Goal: Transaction & Acquisition: Register for event/course

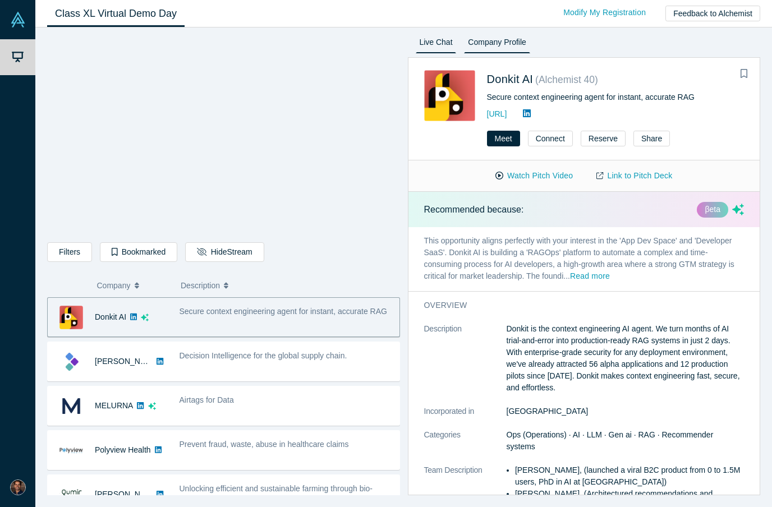
click at [424, 40] on link "Live Chat" at bounding box center [436, 44] width 41 height 18
click at [439, 42] on link "Live Chat" at bounding box center [436, 44] width 41 height 18
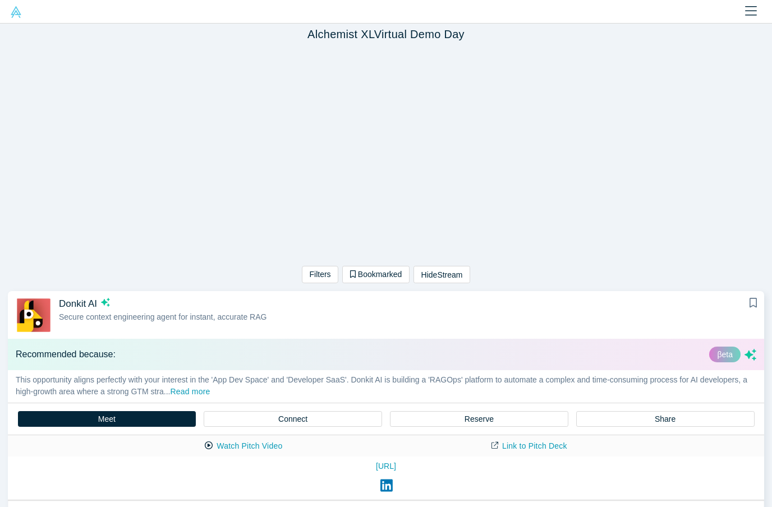
click at [671, 149] on div "Filters AI Artificial Intelligence AI (Artificial Intelligence) B2B SaaS Data A…" at bounding box center [386, 166] width 772 height 242
click at [644, 94] on div "Filters AI Artificial Intelligence AI (Artificial Intelligence) B2B SaaS Data A…" at bounding box center [386, 166] width 772 height 242
click at [754, 11] on icon "Close" at bounding box center [751, 10] width 12 height 9
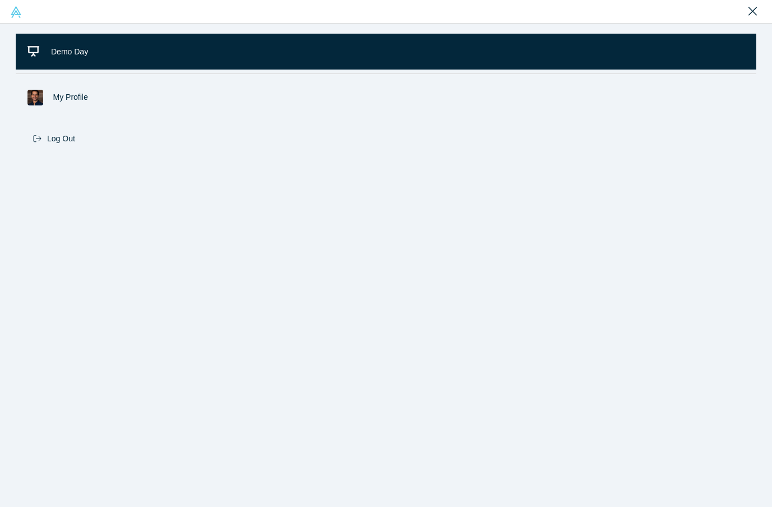
click at [753, 10] on icon "Close" at bounding box center [753, 10] width 8 height 13
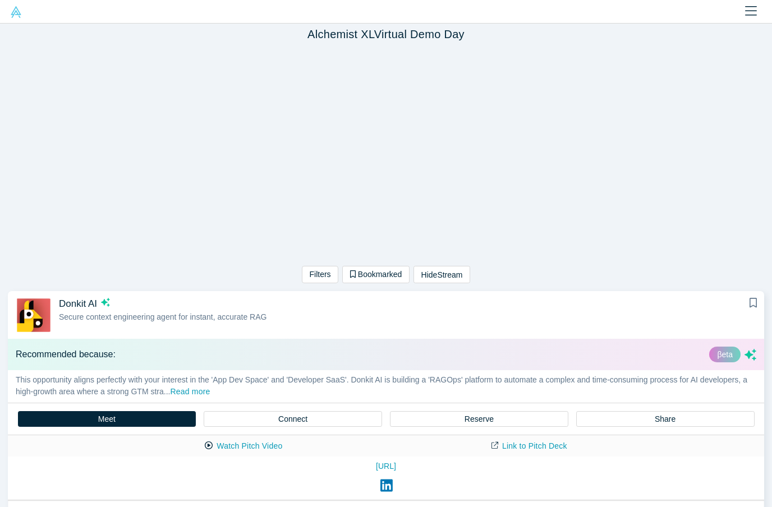
click at [638, 245] on div "Filters AI Artificial Intelligence AI (Artificial Intelligence) B2B SaaS Data A…" at bounding box center [386, 166] width 772 height 242
click at [527, 450] on link "Link to Pitch Deck" at bounding box center [529, 447] width 99 height 20
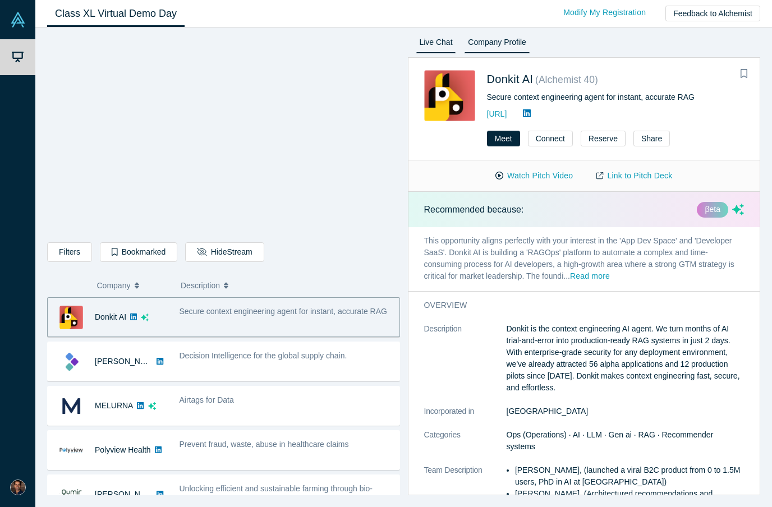
click at [441, 43] on link "Live Chat" at bounding box center [436, 44] width 41 height 18
click at [433, 45] on link "Live Chat" at bounding box center [436, 44] width 41 height 18
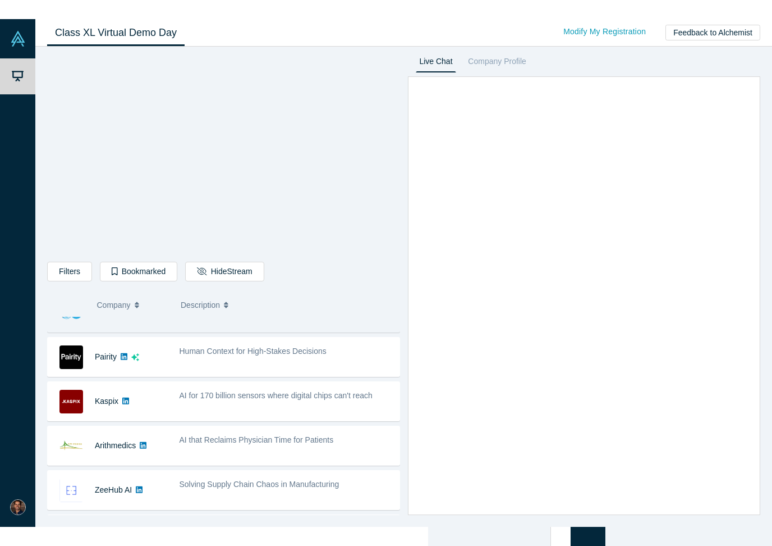
scroll to position [272, 0]
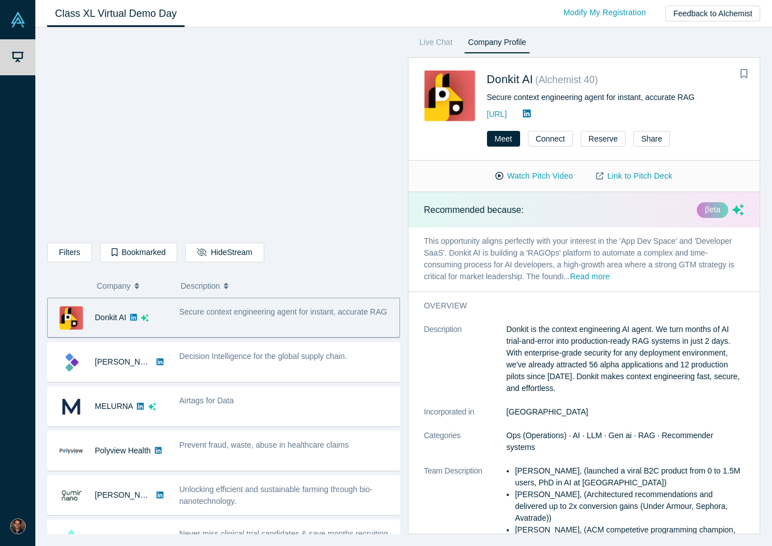
click at [440, 59] on div "Donkit AI ( Alchemist 40 ) Secure context engineering agent for instant, accura…" at bounding box center [585, 89] width 352 height 63
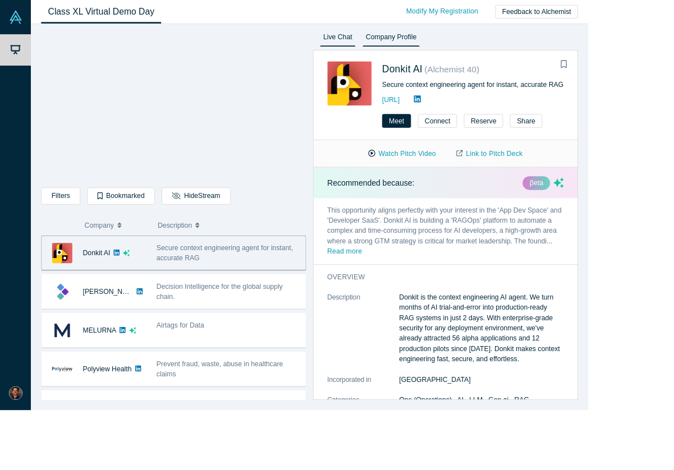
click at [392, 44] on link "Live Chat" at bounding box center [387, 44] width 41 height 18
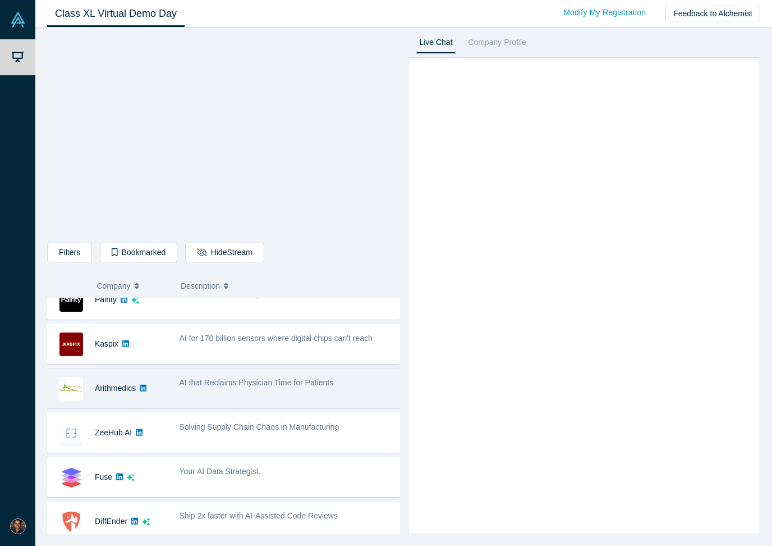
scroll to position [329, 0]
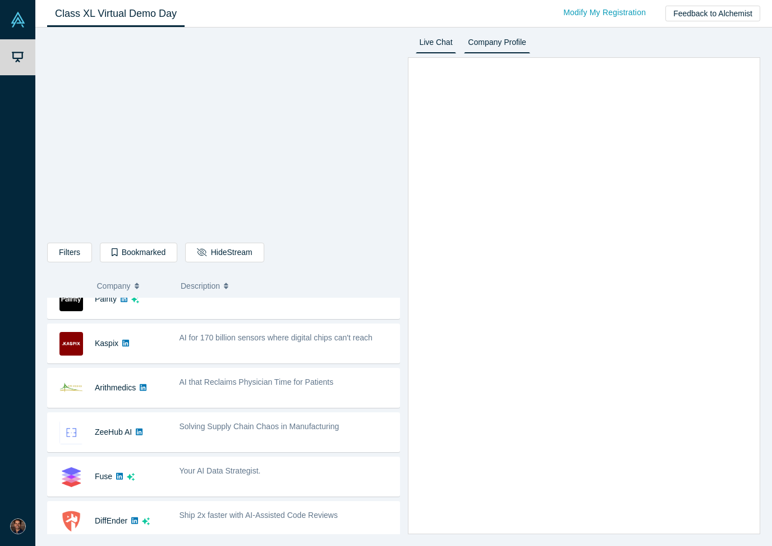
click at [491, 47] on link "Company Profile" at bounding box center [497, 44] width 66 height 18
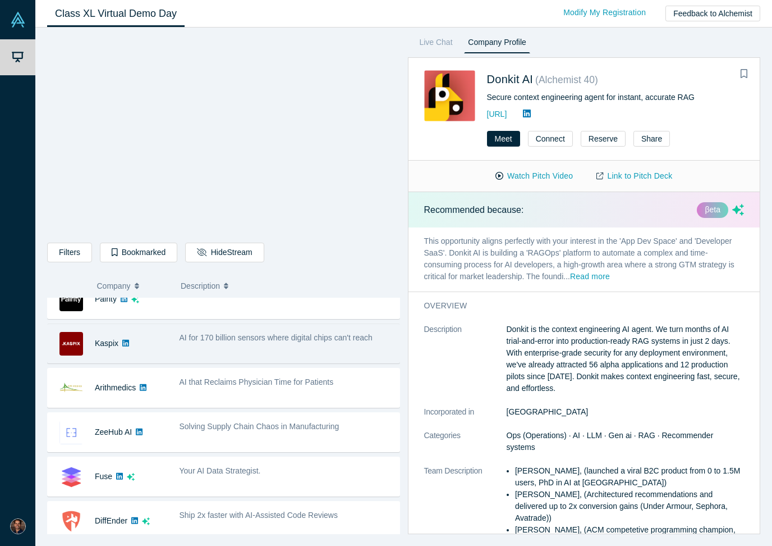
click at [290, 352] on div "AI for 170 billion sensors where digital chips can't reach" at bounding box center [286, 343] width 226 height 35
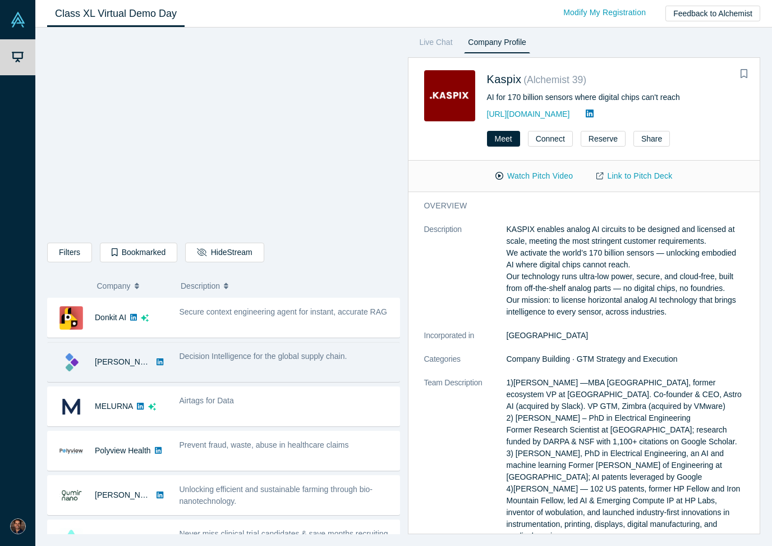
scroll to position [0, 0]
click at [292, 371] on div "Decision Intelligence for the global supply chain." at bounding box center [286, 361] width 226 height 35
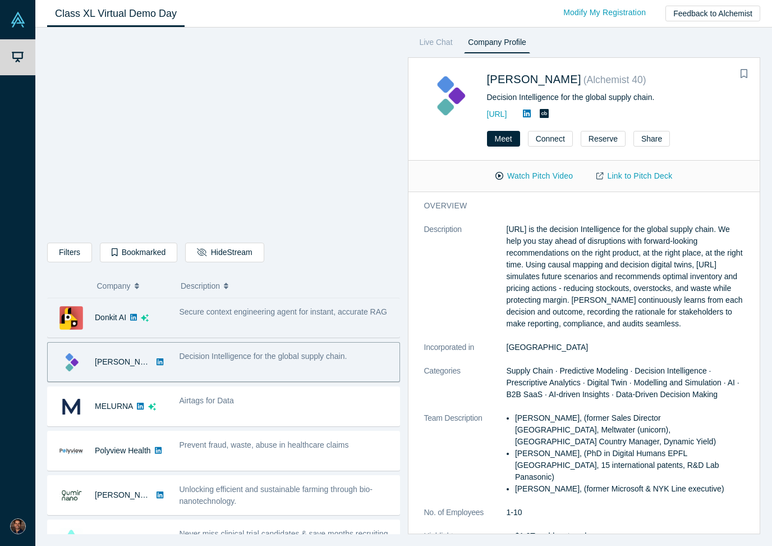
click at [283, 333] on div "Secure context engineering agent for instant, accurate RAG" at bounding box center [286, 317] width 226 height 35
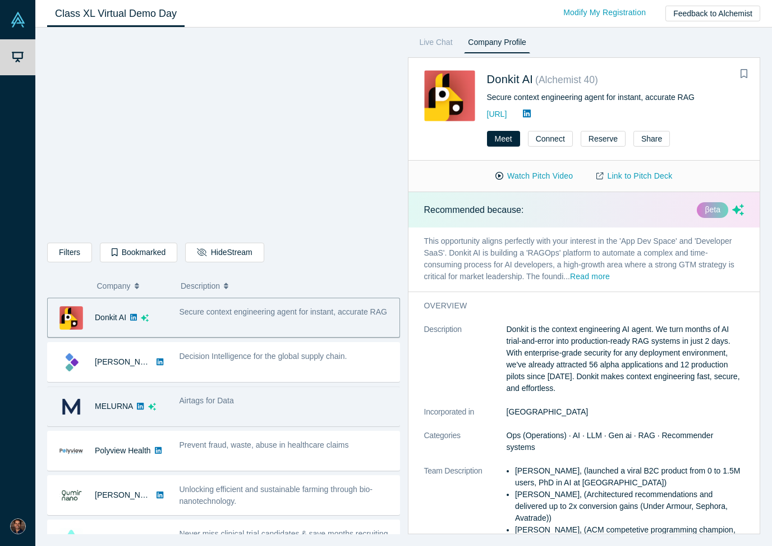
click at [272, 413] on div "Airtags for Data" at bounding box center [286, 405] width 226 height 35
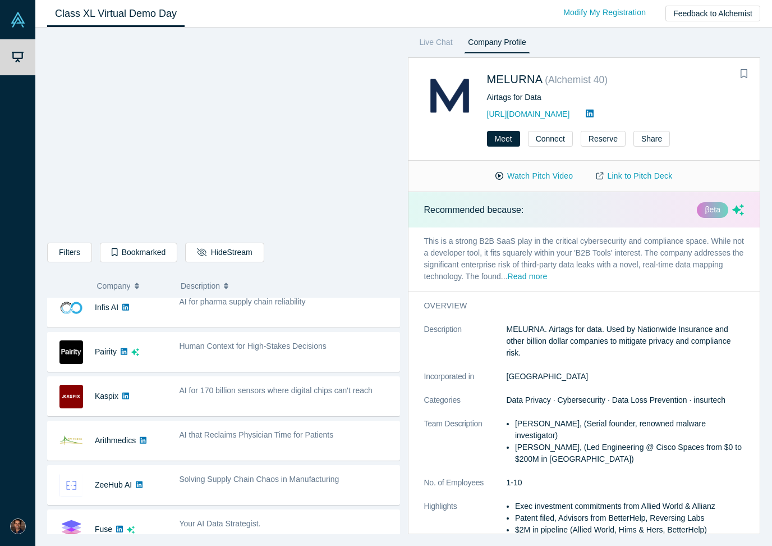
scroll to position [294, 0]
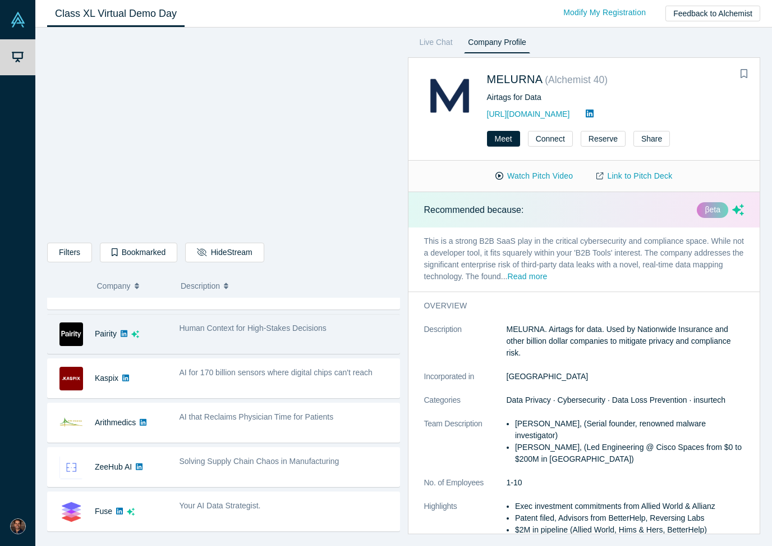
click at [302, 344] on div "Human Context for High-Stakes Decisions" at bounding box center [286, 333] width 226 height 35
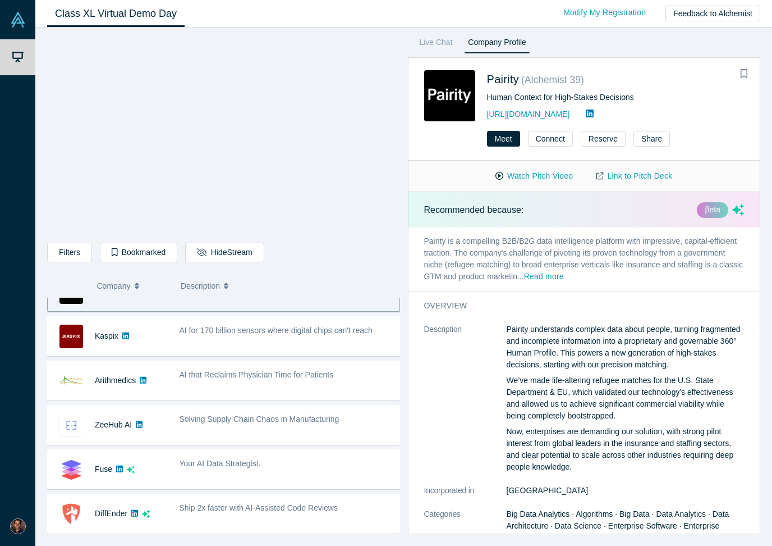
scroll to position [339, 0]
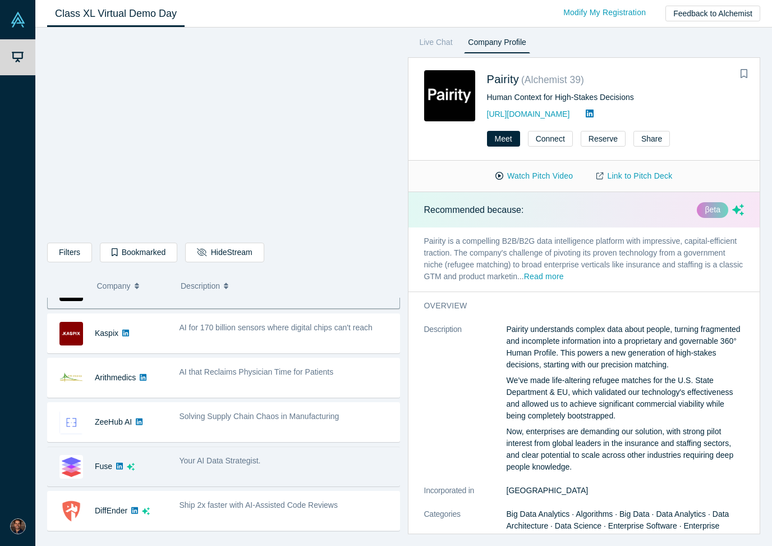
click at [280, 470] on div "Your AI Data Strategist." at bounding box center [286, 465] width 226 height 35
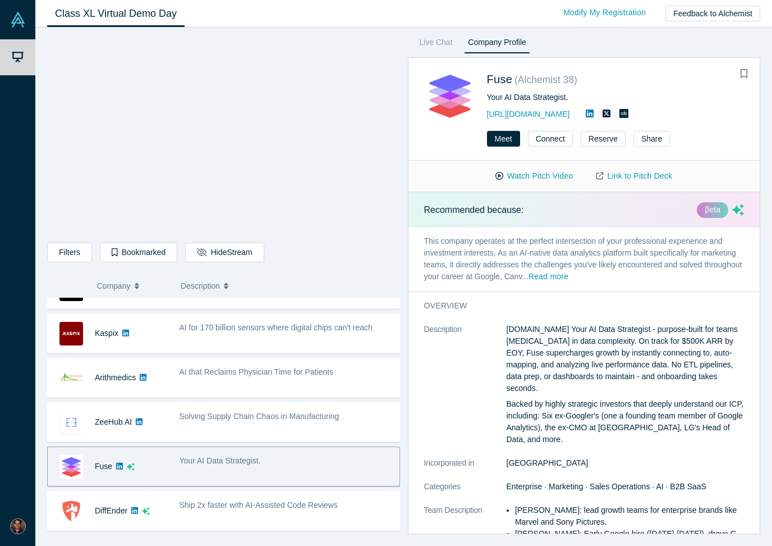
click at [569, 276] on button "Read more" at bounding box center [549, 277] width 40 height 13
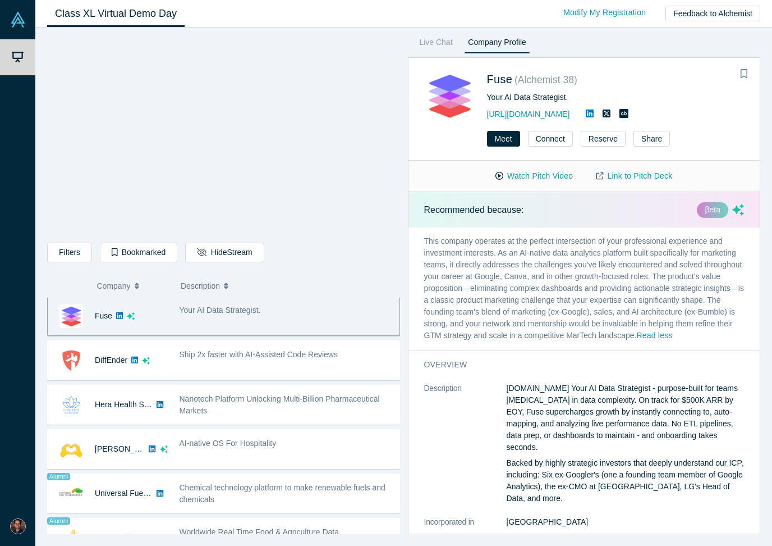
scroll to position [546, 0]
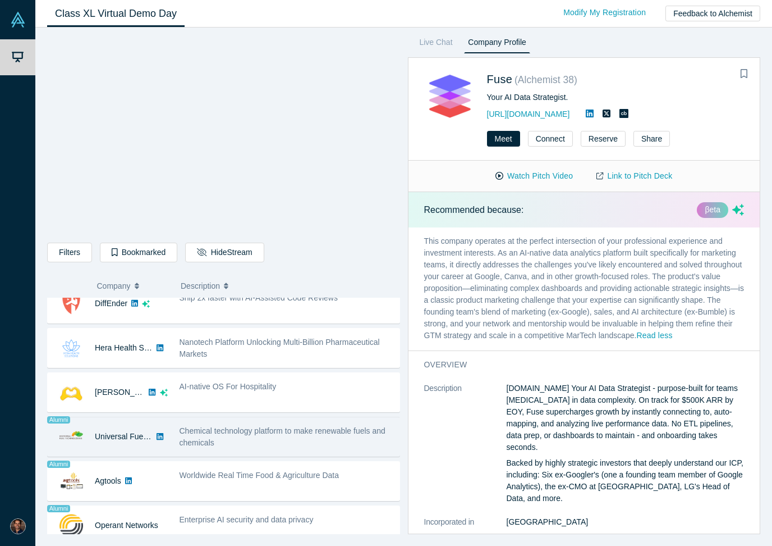
click at [274, 441] on div "Chemical technology platform to make renewable fuels and chemicals" at bounding box center [287, 437] width 214 height 24
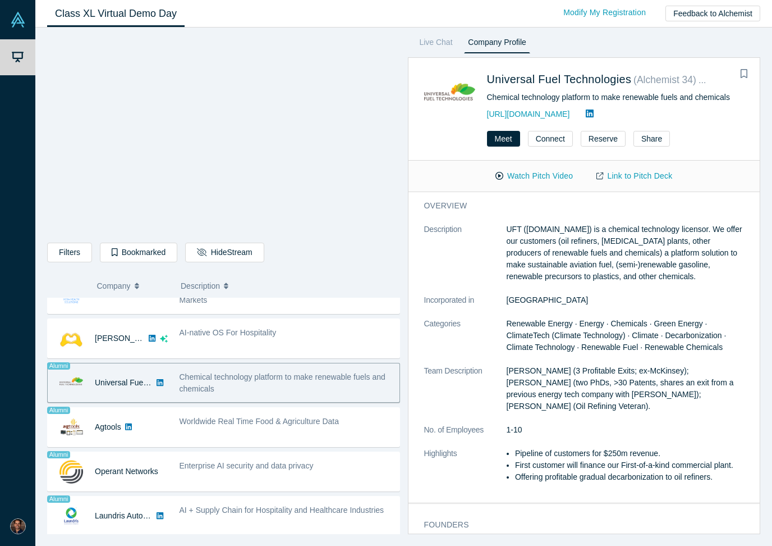
scroll to position [654, 0]
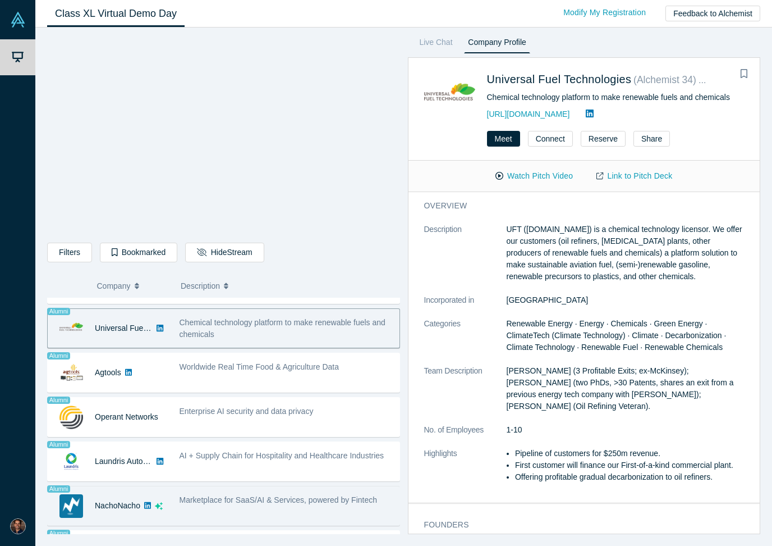
click at [276, 505] on div "Marketplace for SaaS/AI & Services, powered by Fintech" at bounding box center [287, 500] width 214 height 12
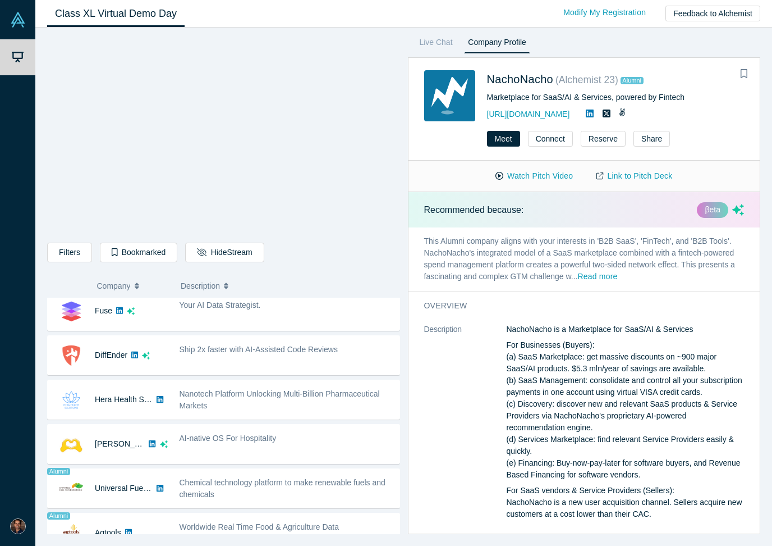
scroll to position [494, 0]
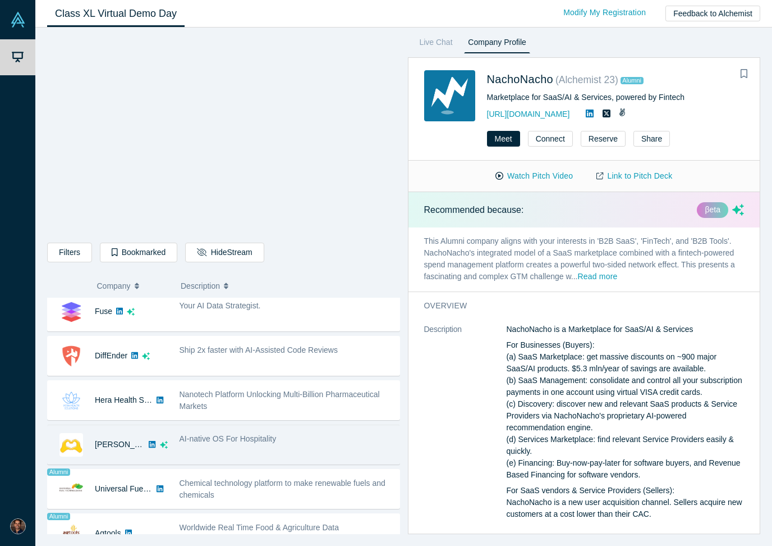
click at [268, 448] on div "AI-native OS For Hospitality" at bounding box center [286, 444] width 226 height 35
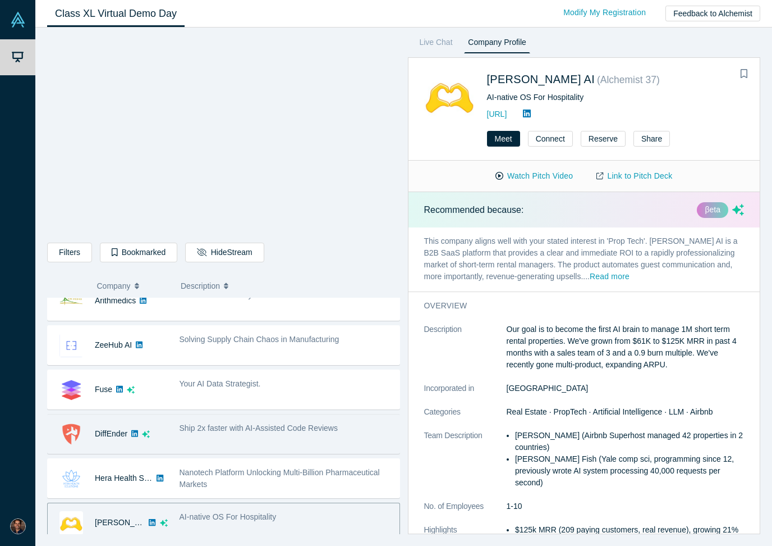
scroll to position [415, 0]
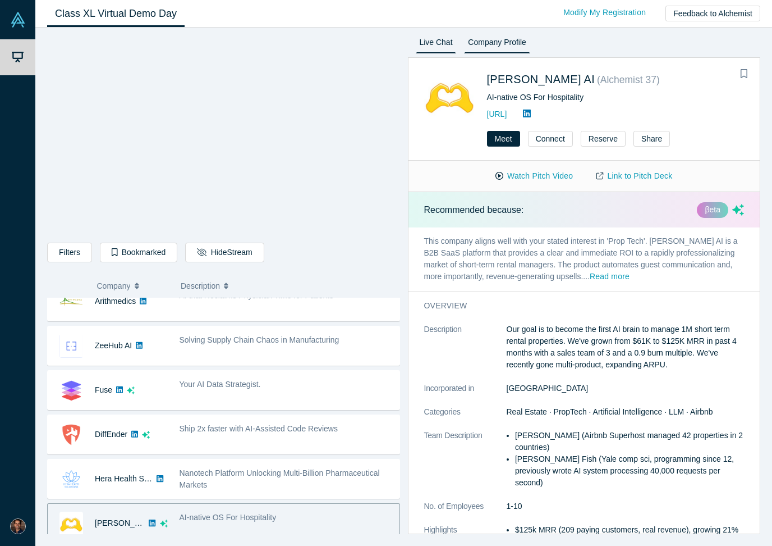
click at [430, 44] on link "Live Chat" at bounding box center [436, 44] width 41 height 18
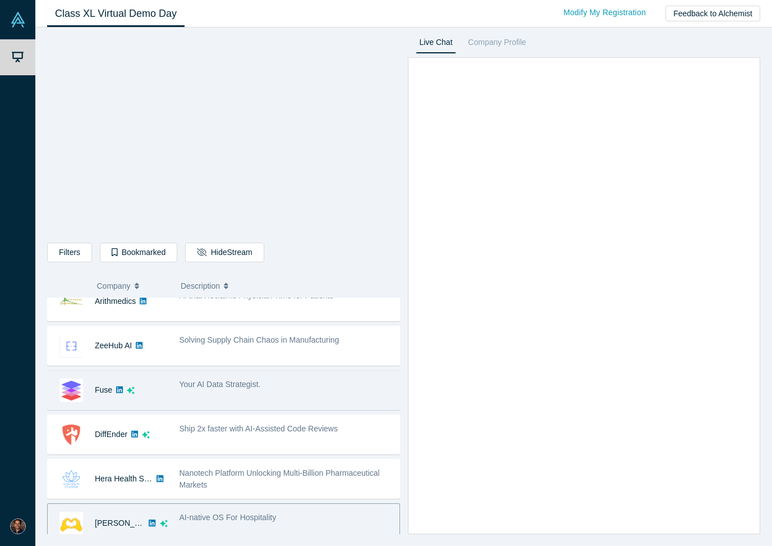
click at [306, 392] on div "Your AI Data Strategist." at bounding box center [286, 389] width 226 height 35
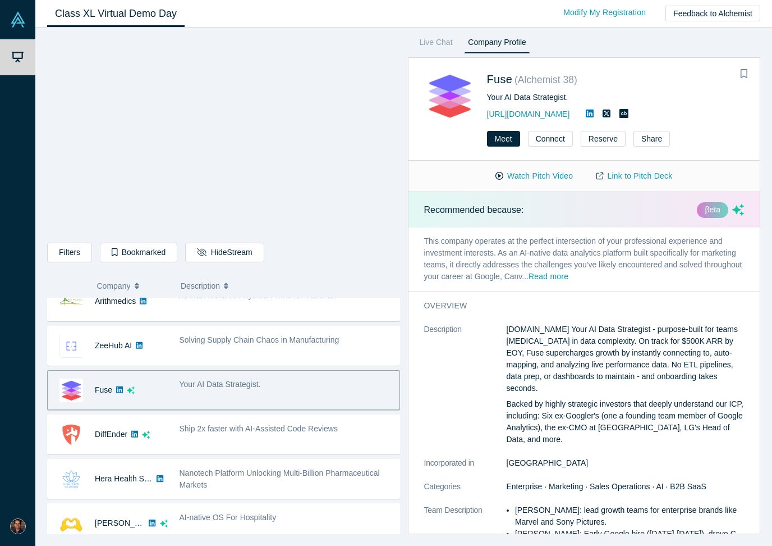
click at [569, 277] on button "Read more" at bounding box center [549, 277] width 40 height 13
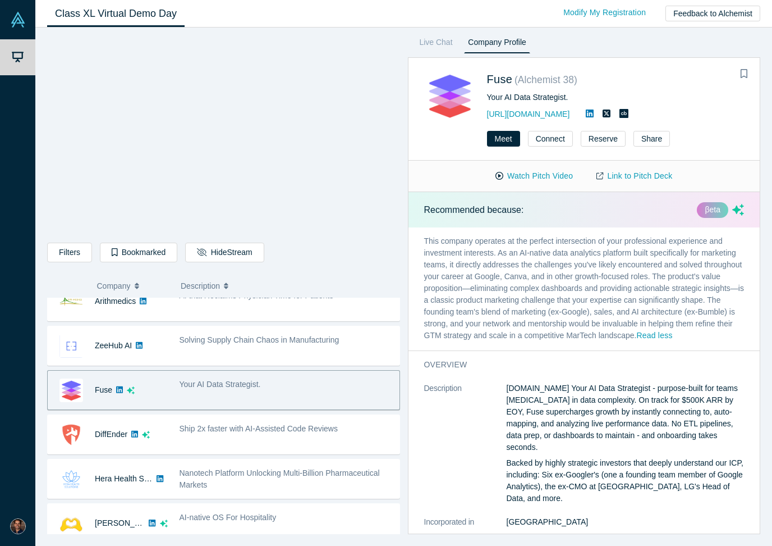
drag, startPoint x: 246, startPoint y: 309, endPoint x: -1, endPoint y: -1, distance: 395.8
click at [317, 5] on html "Demo Day My Account My Profile Log Out Class XL Virtual Demo Day Livestream sta…" at bounding box center [386, 273] width 772 height 546
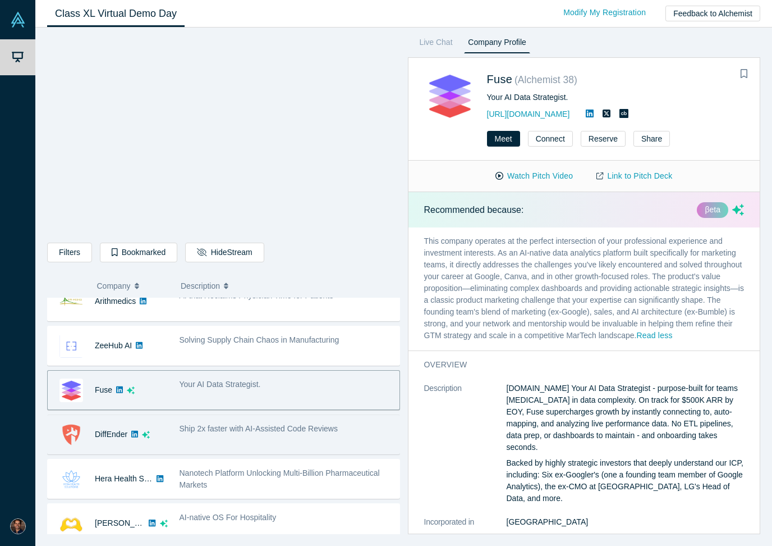
click at [303, 428] on span "Ship 2x faster with AI-Assisted Code Reviews" at bounding box center [259, 428] width 158 height 9
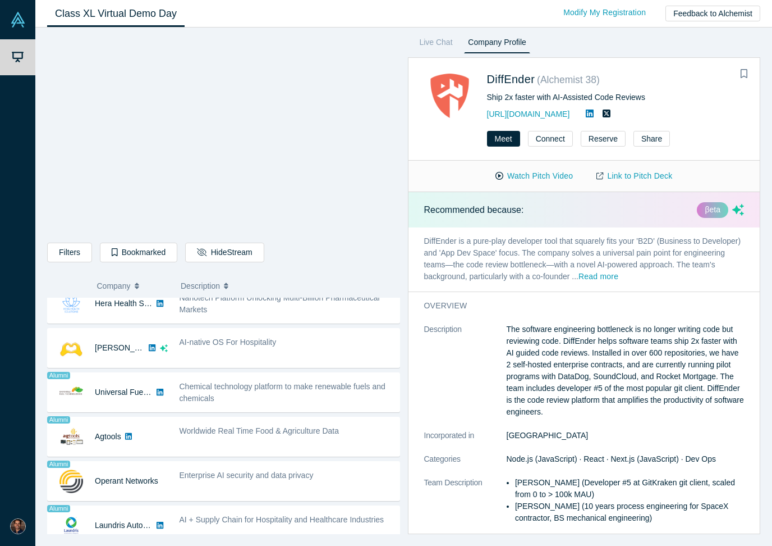
scroll to position [562, 0]
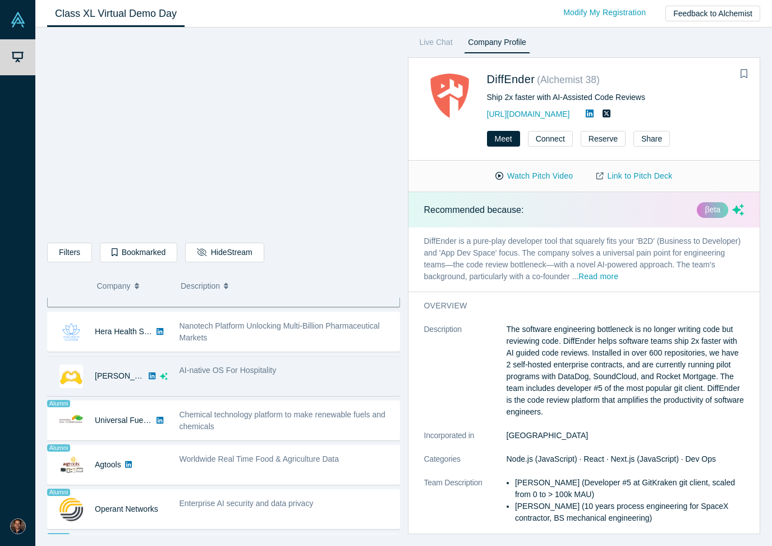
click at [223, 383] on div "AI-native OS For Hospitality" at bounding box center [286, 375] width 226 height 35
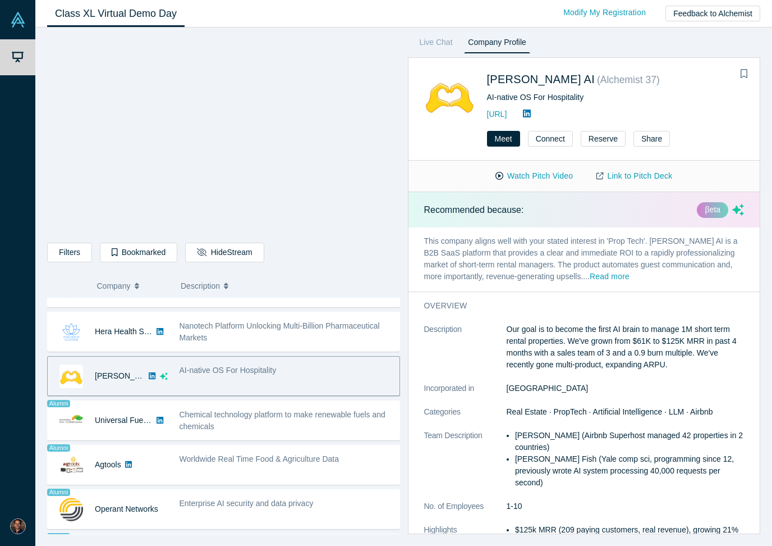
click at [593, 280] on button "Read more" at bounding box center [610, 277] width 40 height 13
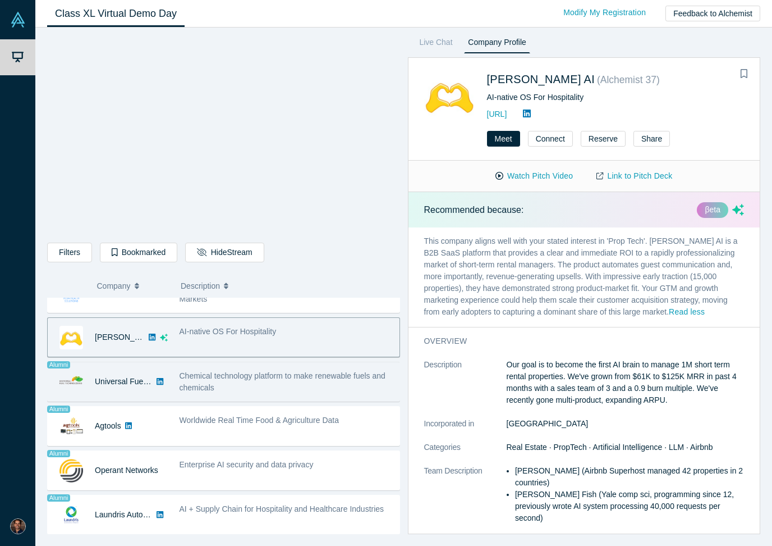
scroll to position [577, 0]
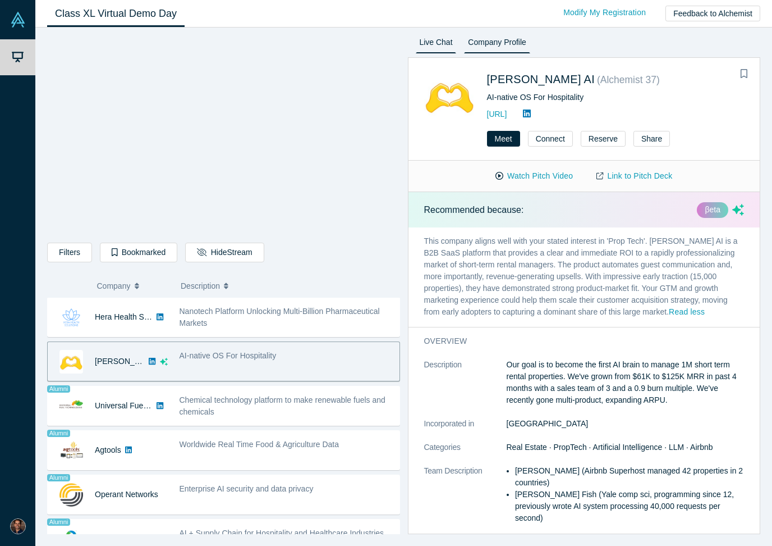
click at [435, 45] on link "Live Chat" at bounding box center [436, 44] width 41 height 18
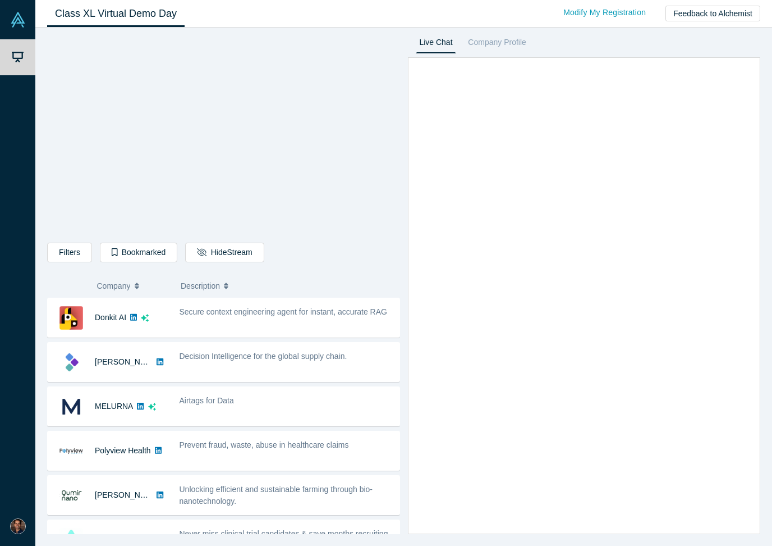
scroll to position [0, 0]
click at [498, 47] on link "Company Profile" at bounding box center [497, 44] width 66 height 18
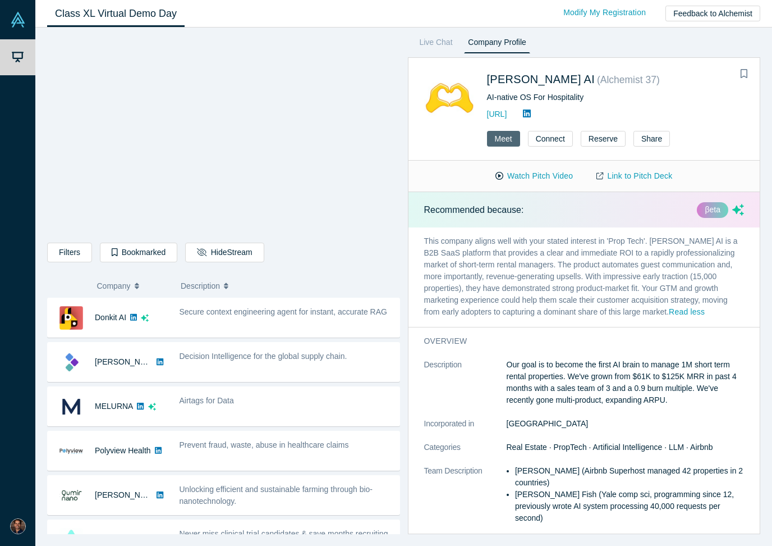
click at [501, 143] on button "Meet" at bounding box center [503, 139] width 33 height 16
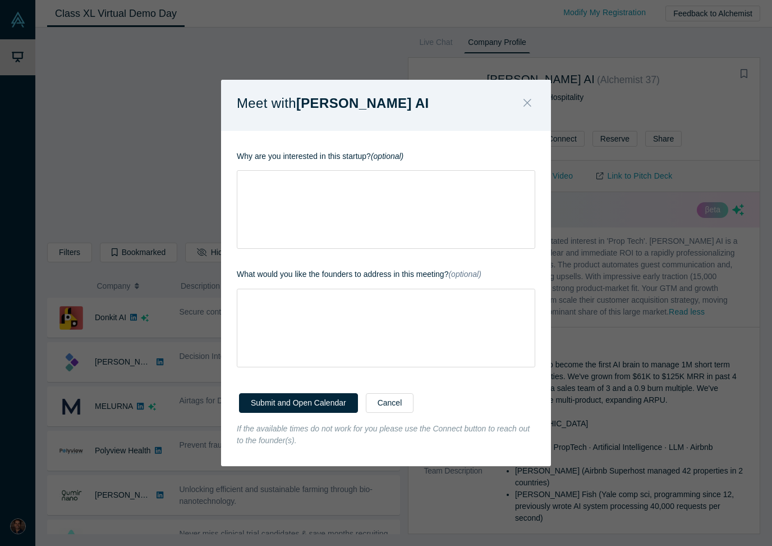
click at [528, 107] on icon "Close" at bounding box center [528, 103] width 8 height 12
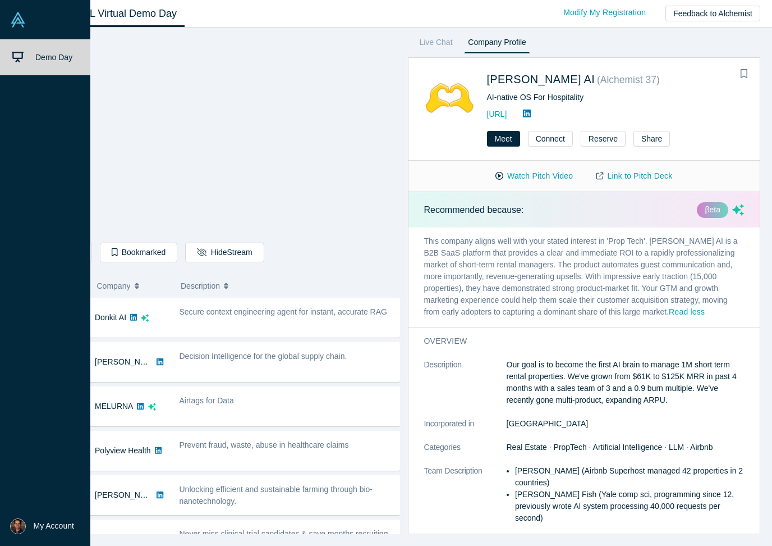
click at [18, 507] on img at bounding box center [18, 526] width 16 height 16
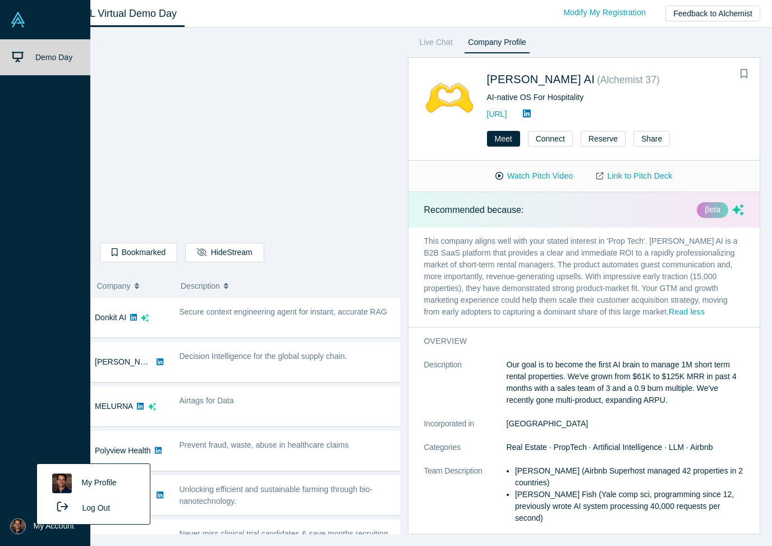
click at [102, 480] on link "My Profile" at bounding box center [93, 483] width 93 height 28
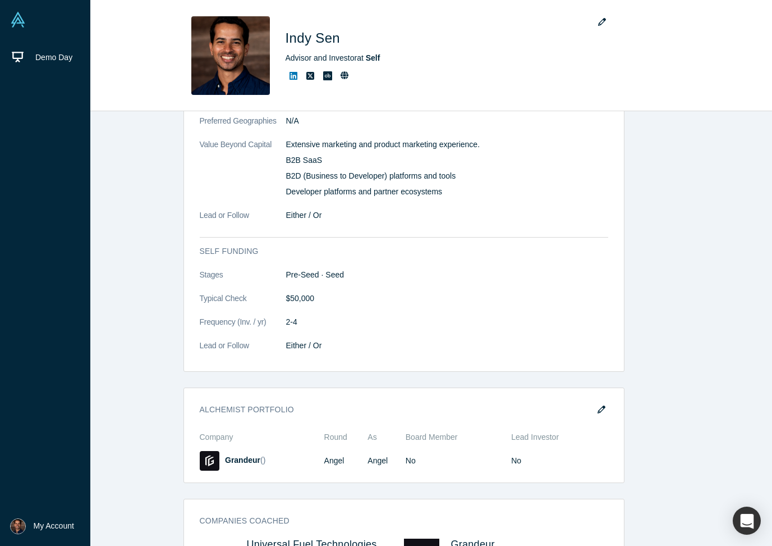
scroll to position [1191, 0]
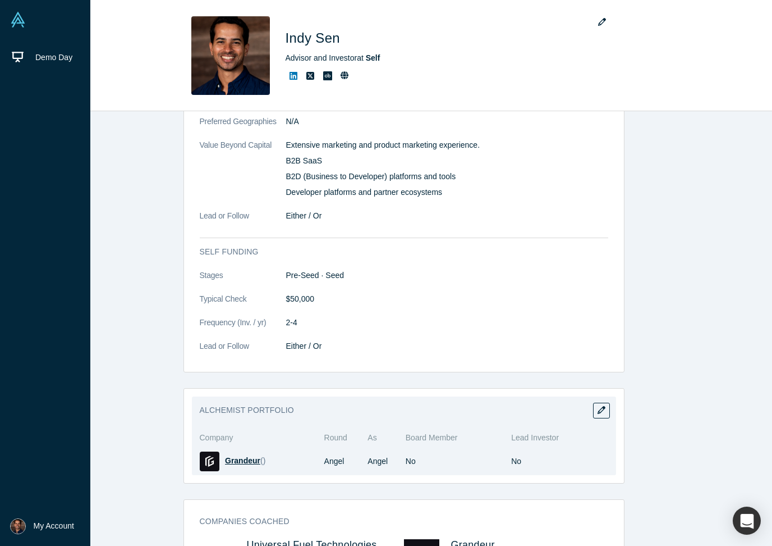
click at [233, 460] on span "Grandeur" at bounding box center [242, 460] width 35 height 9
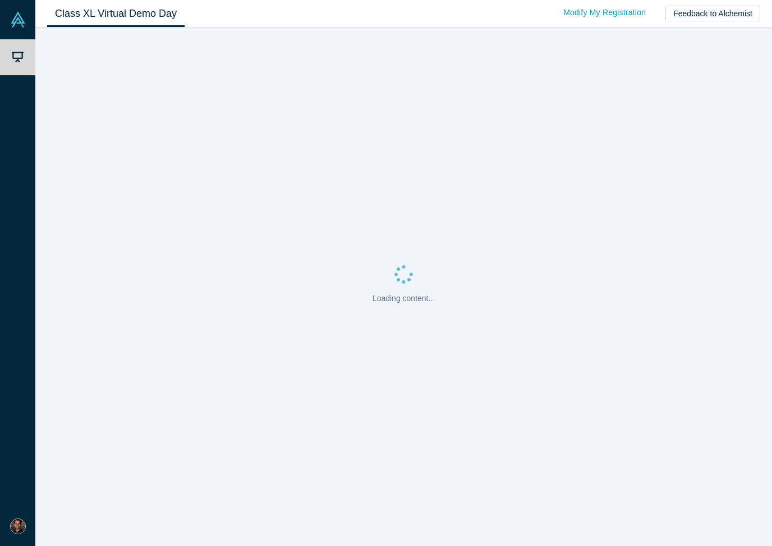
click at [17, 507] on img at bounding box center [18, 526] width 16 height 16
